Goal: Information Seeking & Learning: Learn about a topic

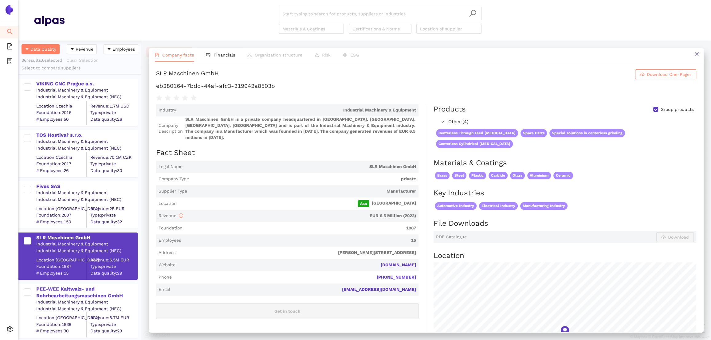
scroll to position [300, 123]
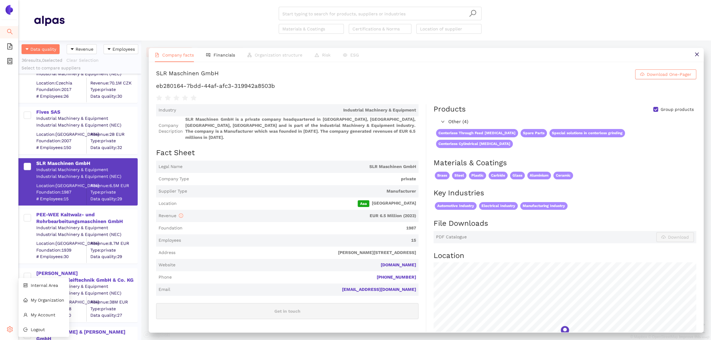
click at [13, 333] on div "Settings" at bounding box center [9, 330] width 18 height 12
click at [45, 277] on div "[PERSON_NAME] Werkzeugschleiftechnik GmbH & Co. KG" at bounding box center [86, 277] width 101 height 14
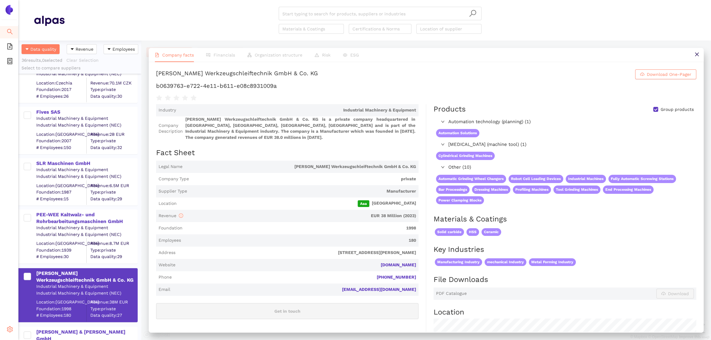
click at [9, 335] on span "setting" at bounding box center [10, 330] width 6 height 12
click at [36, 286] on span "Internal Area" at bounding box center [44, 285] width 27 height 5
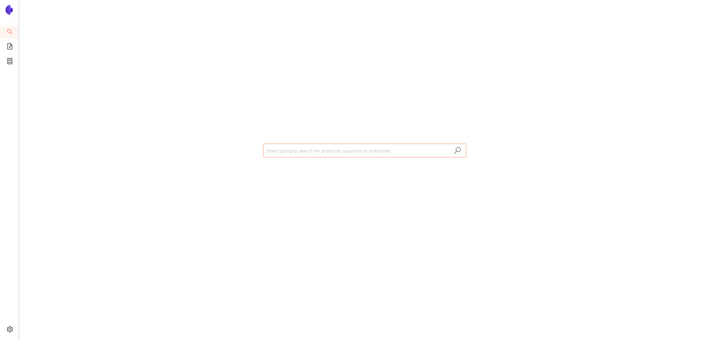
click at [290, 152] on input "search" at bounding box center [364, 151] width 195 height 14
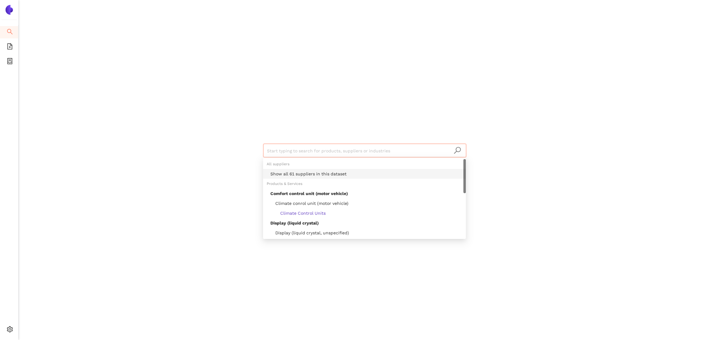
click at [301, 169] on div "Show all 61 suppliers in this dataset" at bounding box center [364, 174] width 203 height 10
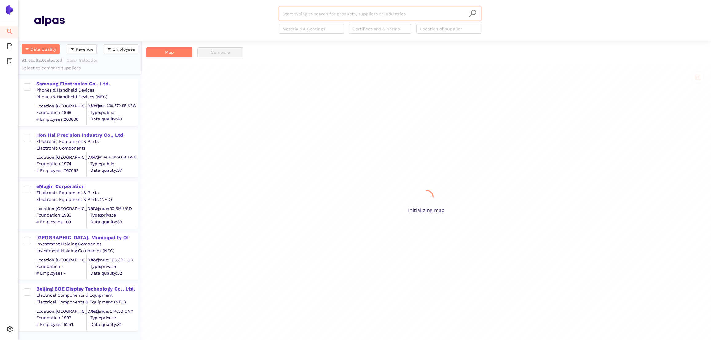
scroll to position [300, 123]
click at [106, 81] on div "Samsung Electronics Co., Ltd." at bounding box center [86, 84] width 101 height 7
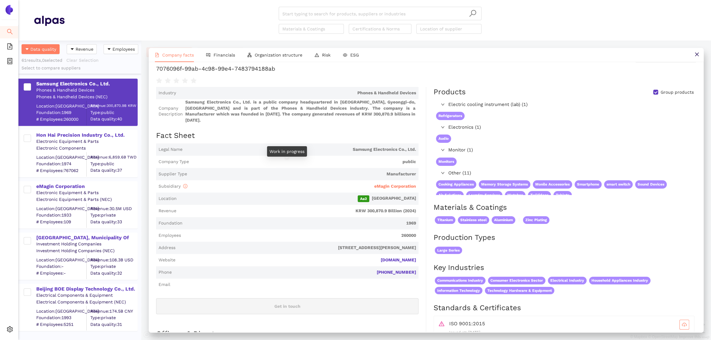
scroll to position [0, 0]
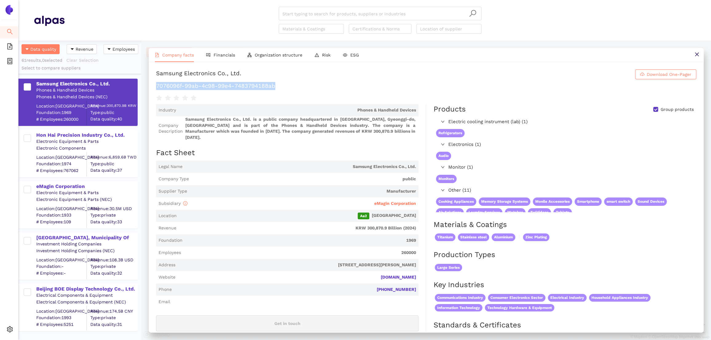
drag, startPoint x: 297, startPoint y: 85, endPoint x: 151, endPoint y: 85, distance: 146.6
click at [150, 85] on div "Samsung Electronics Co., Ltd. Download One-Pager 7076096f-99ab-4c98-99e4-748379…" at bounding box center [426, 197] width 555 height 270
copy h1 "7076096f-99ab-4c98-99e4-7483794188ab"
click at [233, 51] on li "Financials" at bounding box center [220, 55] width 41 height 14
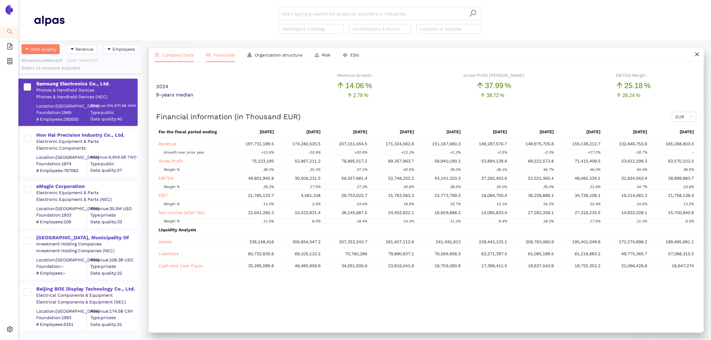
click at [184, 53] on span "Company facts" at bounding box center [178, 55] width 32 height 5
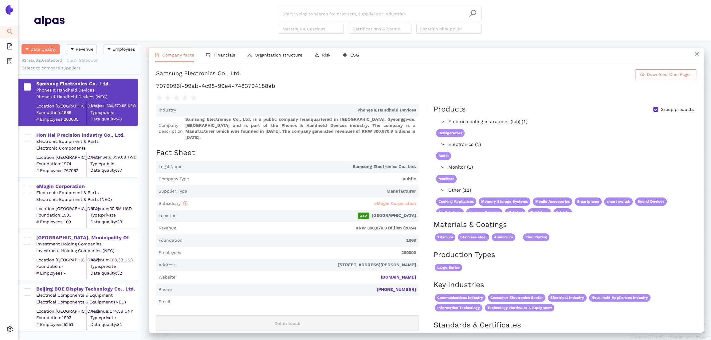
click at [403, 201] on span "eMagin Corporation" at bounding box center [395, 203] width 42 height 5
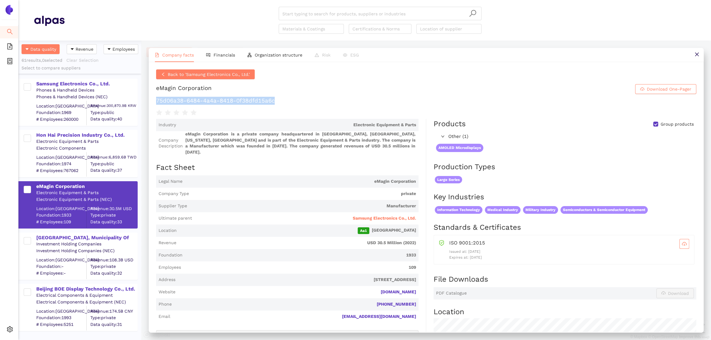
drag, startPoint x: 284, startPoint y: 102, endPoint x: 152, endPoint y: 102, distance: 132.2
click at [152, 102] on div "Back to 'Samsung Electronics Co., Ltd.' eMagin Corporation Download One-Pager 7…" at bounding box center [426, 197] width 555 height 270
copy h1 "75d06a38-6484-4a4a-8418-0f38dfd15a6c"
